Goal: Task Accomplishment & Management: Use online tool/utility

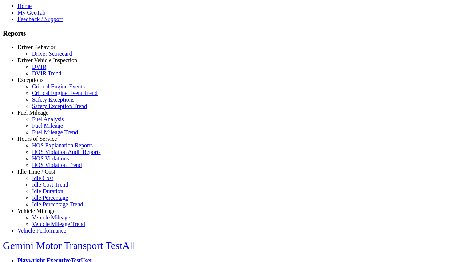
click at [42, 63] on link "Driver Vehicle Inspection" at bounding box center [47, 60] width 60 height 6
click at [47, 76] on link "DVIR Trend" at bounding box center [46, 73] width 29 height 6
select select "**********"
type input "**********"
